Goal: Task Accomplishment & Management: Complete application form

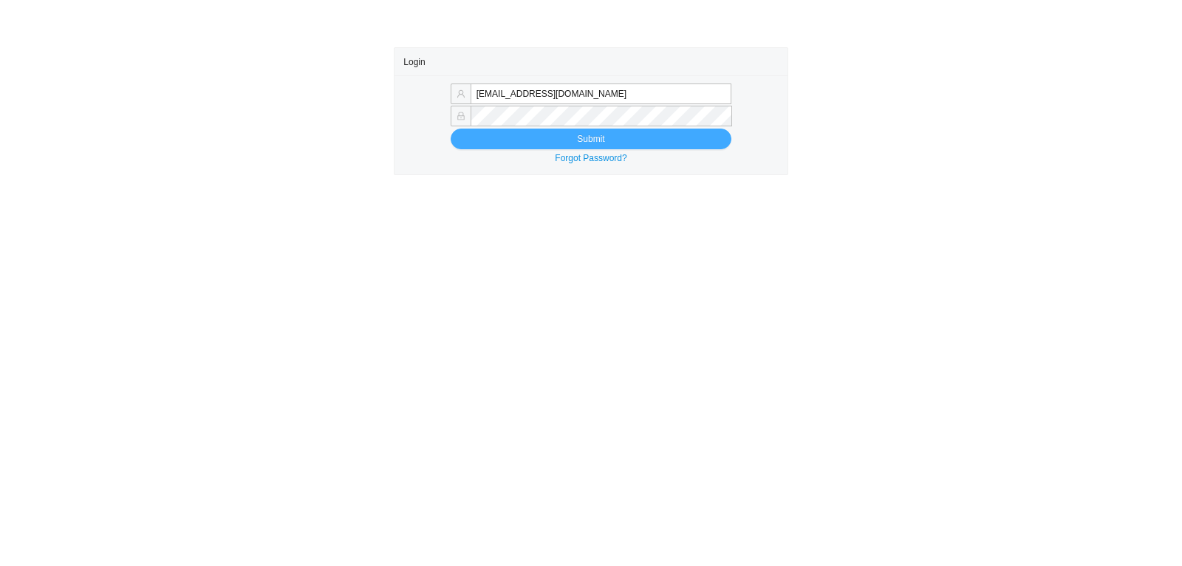
type input "[EMAIL_ADDRESS][DOMAIN_NAME]"
click at [627, 138] on button "Submit" at bounding box center [591, 139] width 281 height 21
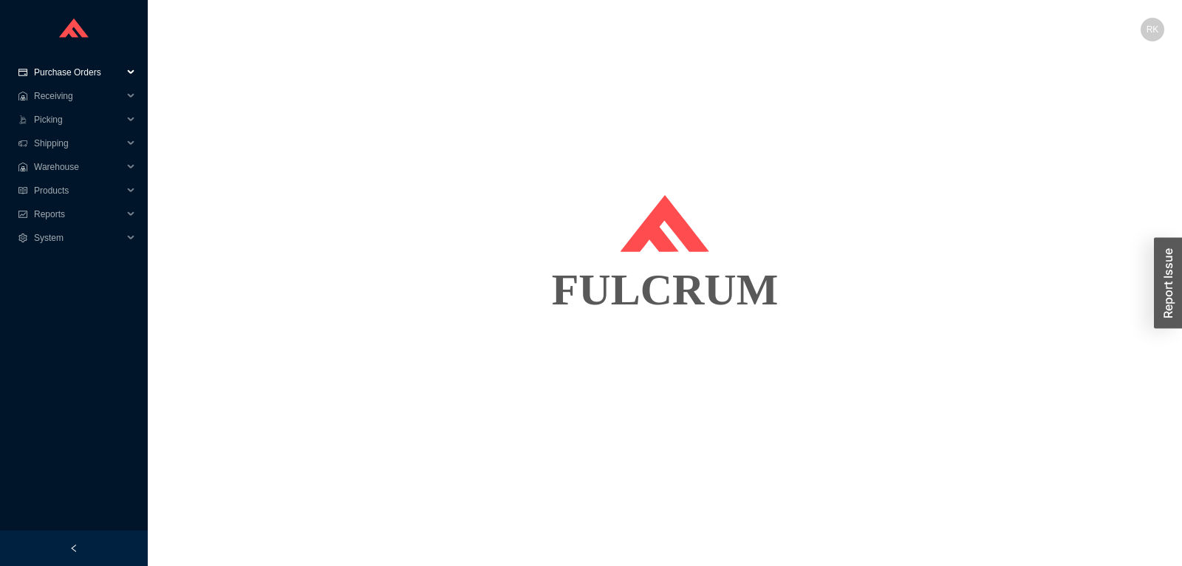
click at [89, 66] on span "Purchase Orders" at bounding box center [78, 73] width 89 height 24
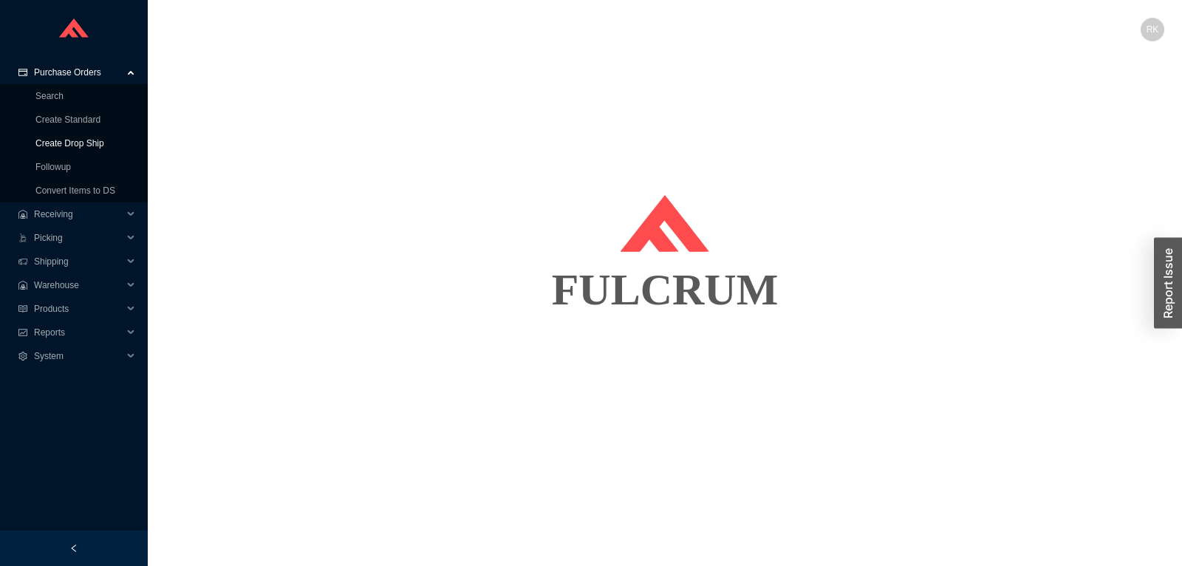
click at [85, 139] on link "Create Drop Ship" at bounding box center [69, 143] width 69 height 10
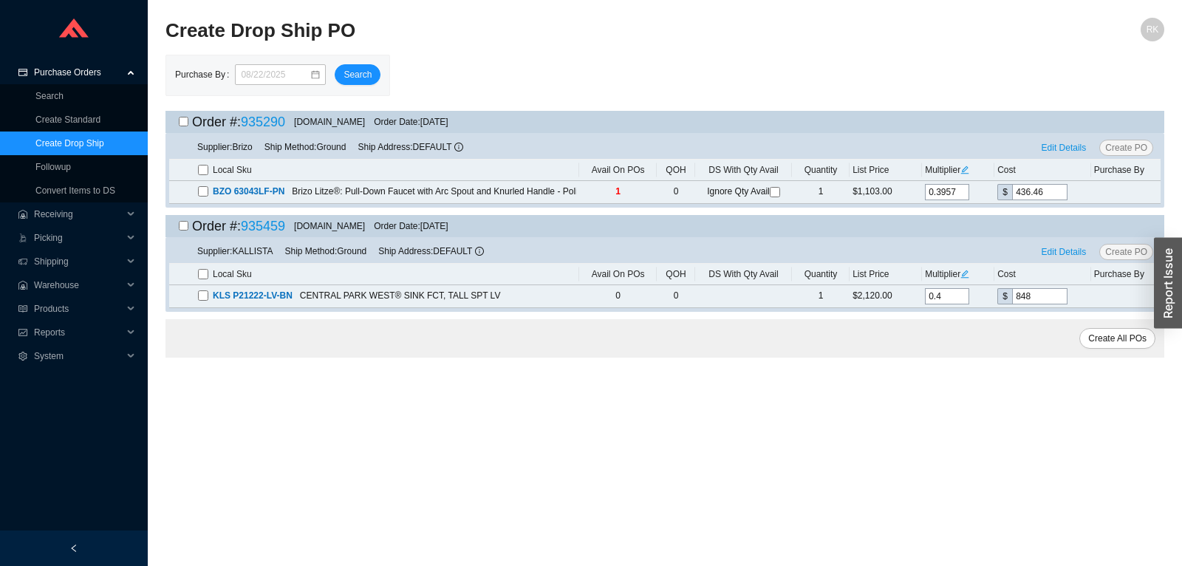
click at [185, 120] on input "checkbox" at bounding box center [184, 122] width 10 height 10
checkbox input "true"
click at [1048, 146] on span "Edit Details" at bounding box center [1064, 147] width 45 height 15
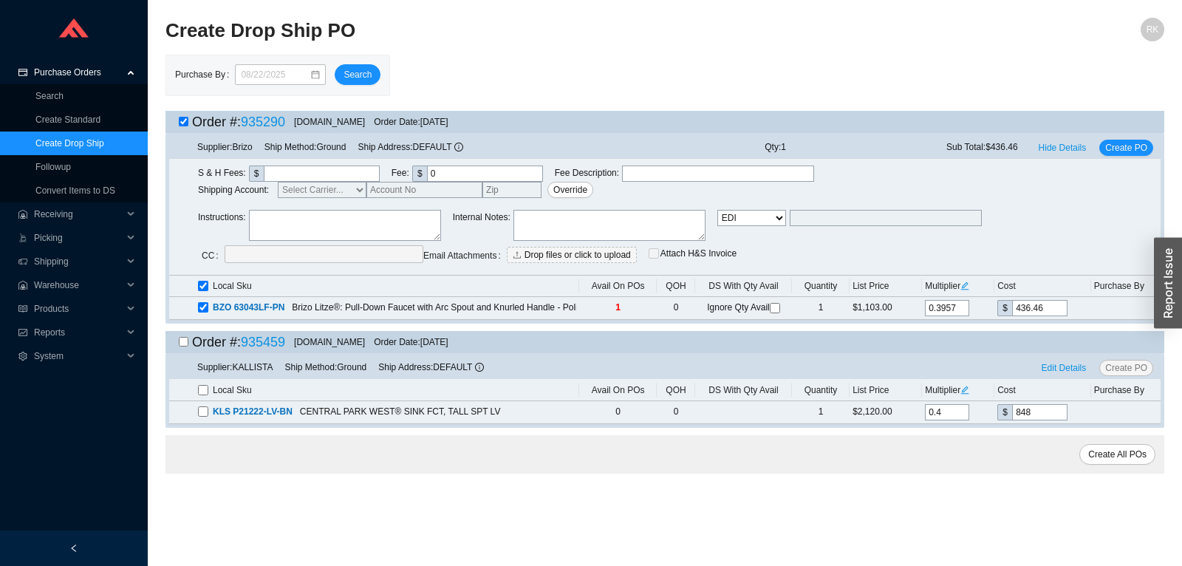
select select "5"
click option "Email Buyer" at bounding box center [0, 0] width 0 height 0
type input "[EMAIL_ADDRESS][DOMAIN_NAME]"
click at [184, 337] on input "checkbox" at bounding box center [184, 340] width 10 height 10
checkbox input "true"
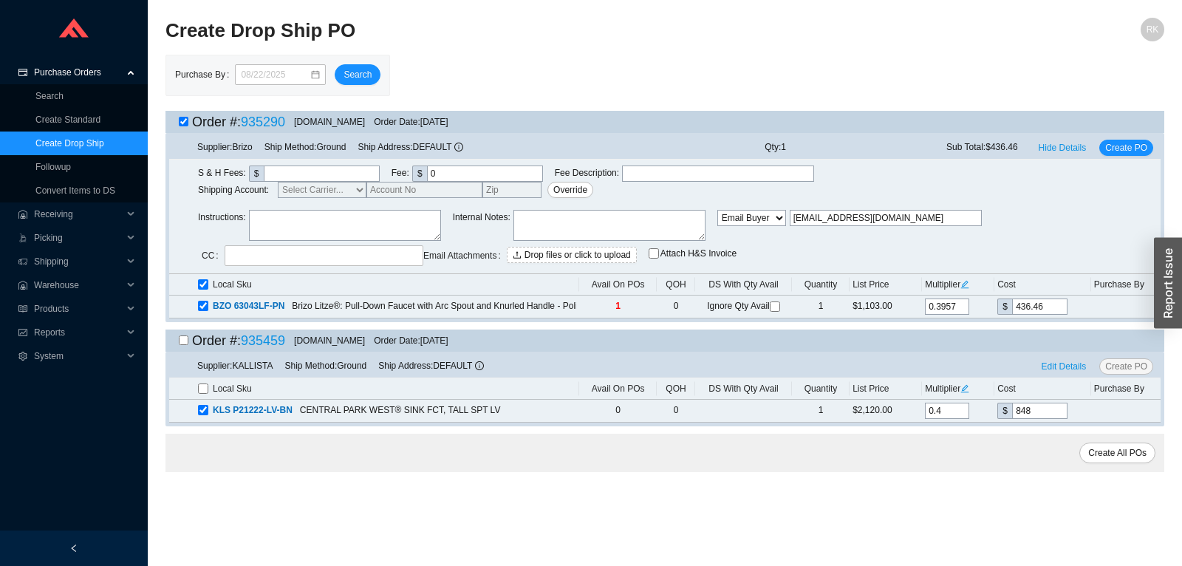
checkbox input "true"
click at [1130, 449] on span "Create All POs" at bounding box center [1117, 453] width 58 height 15
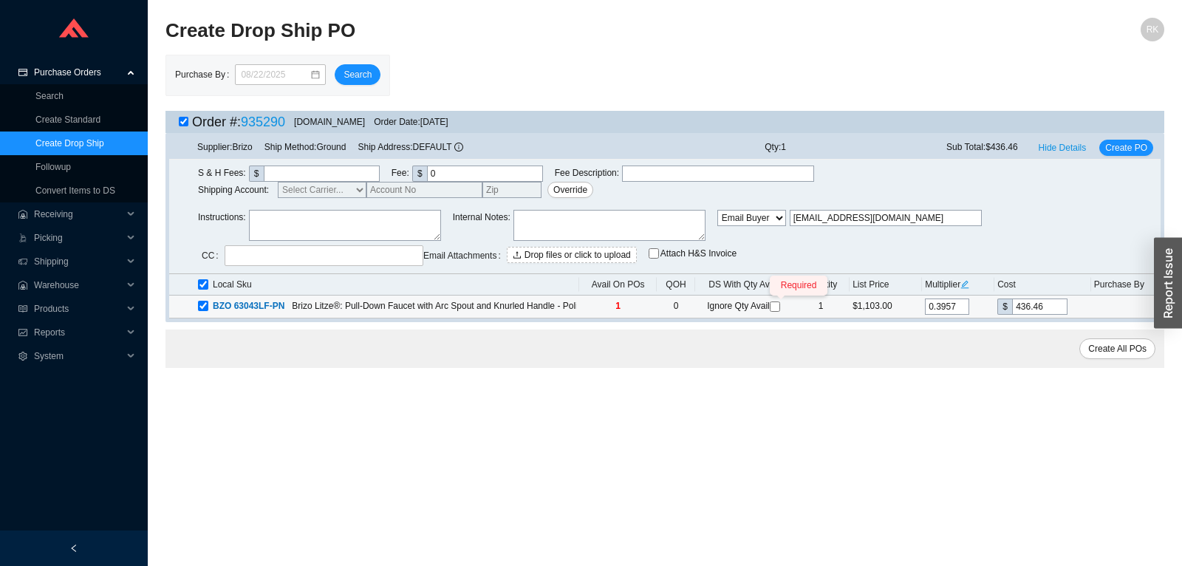
click at [779, 307] on input "Required" at bounding box center [775, 306] width 10 height 10
checkbox input "true"
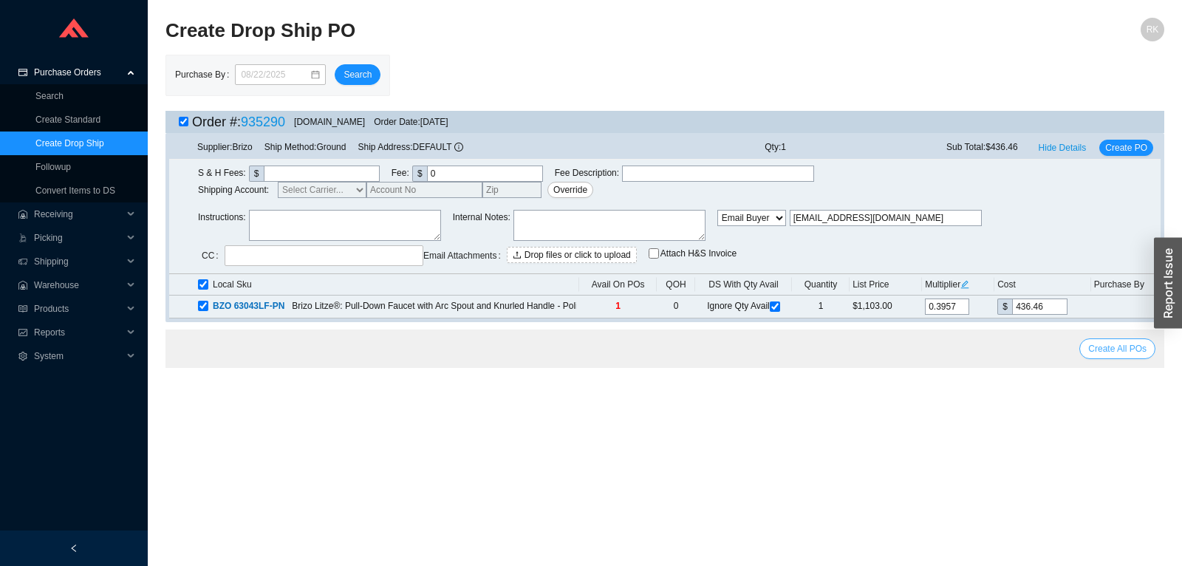
click at [1111, 345] on span "Create All POs" at bounding box center [1117, 348] width 58 height 15
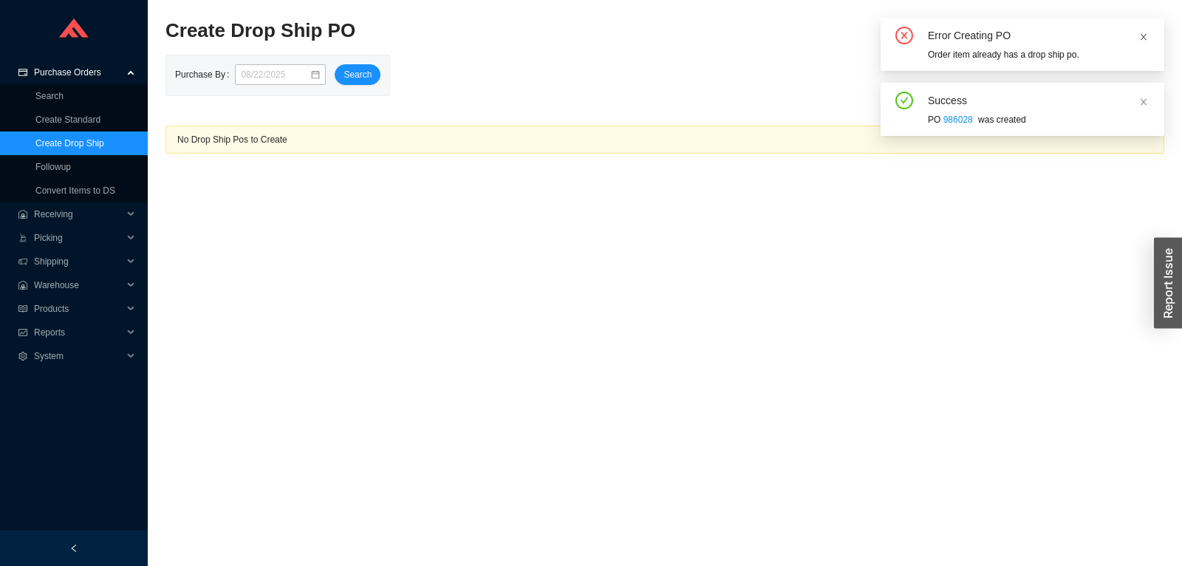
click at [1144, 35] on icon "close" at bounding box center [1143, 37] width 9 height 9
